Goal: Navigation & Orientation: Understand site structure

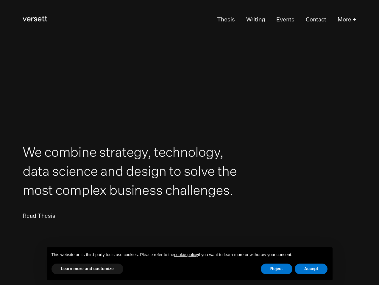
click at [146, 191] on h1 "We combine strategy, technology, data science and design to solve the most comp…" at bounding box center [131, 171] width 217 height 57
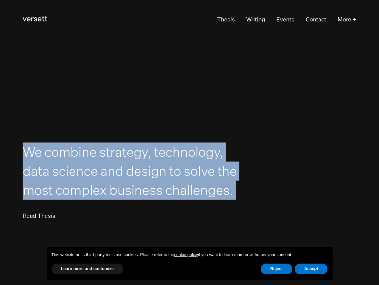
click at [146, 191] on h1 "We combine strategy, technology, data science and design to solve the most comp…" at bounding box center [131, 171] width 217 height 57
click at [180, 195] on h1 "We combine strategy, technology, data science and design to solve the most comp…" at bounding box center [131, 171] width 217 height 57
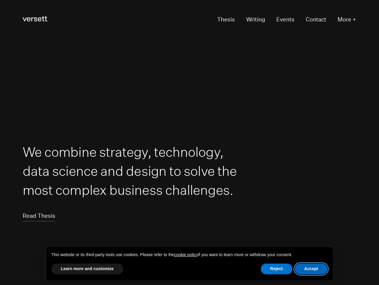
click at [316, 269] on button "Accept" at bounding box center [311, 269] width 33 height 11
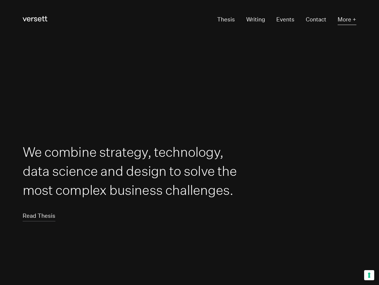
click at [349, 21] on button "More +" at bounding box center [347, 19] width 19 height 11
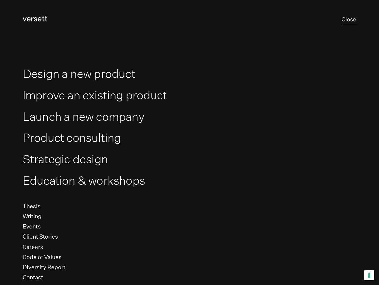
click at [353, 19] on button "Close" at bounding box center [349, 19] width 15 height 11
